Goal: Browse casually

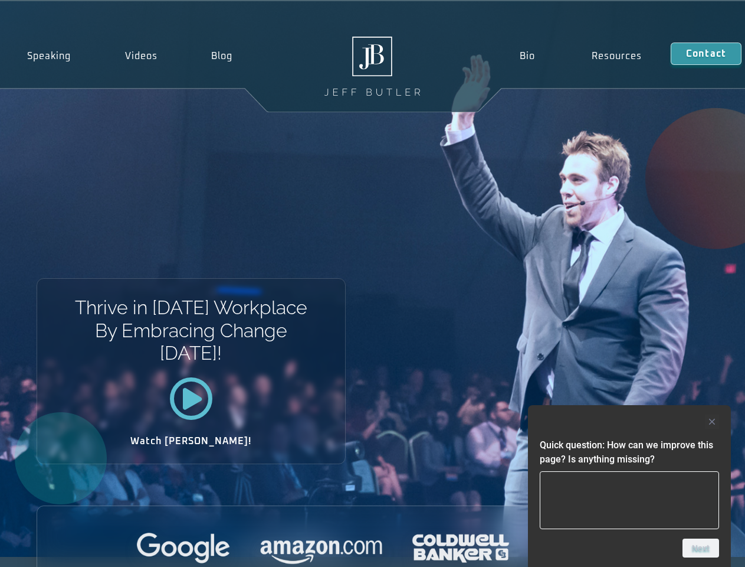
click at [372, 283] on div "Thrive in [DATE] Workplace By Embracing Change [DATE]! Watch [PERSON_NAME]!" at bounding box center [372, 278] width 745 height 555
click at [630, 421] on div at bounding box center [629, 421] width 179 height 14
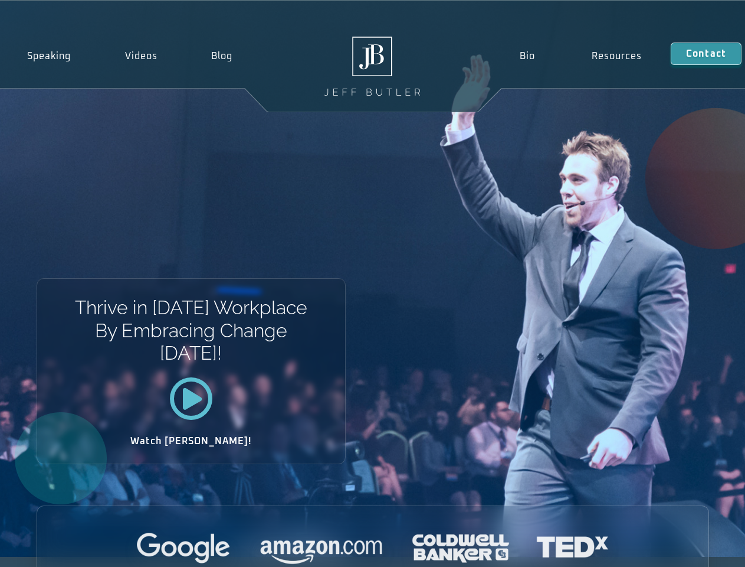
click at [701, 548] on div at bounding box center [373, 548] width 672 height 32
